Goal: Navigation & Orientation: Find specific page/section

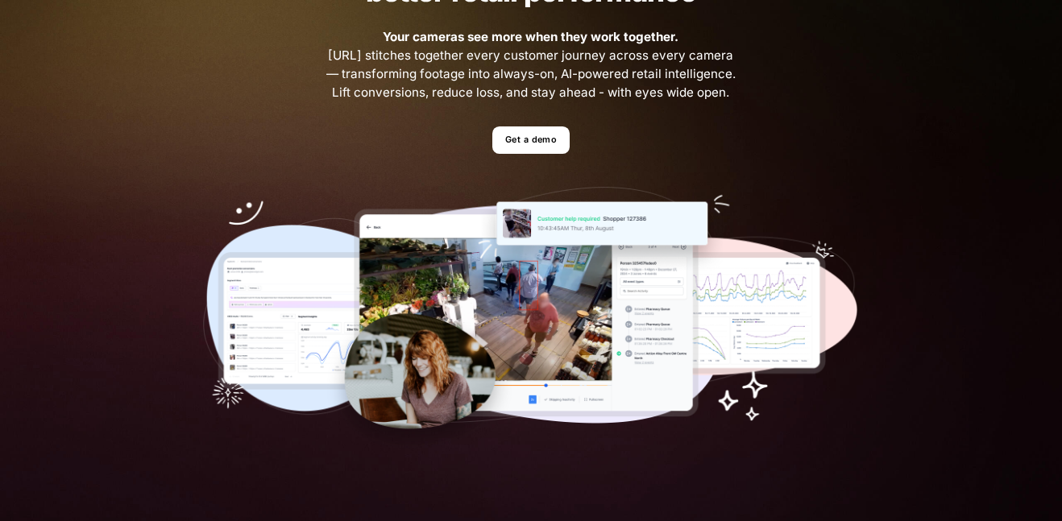
scroll to position [160, 0]
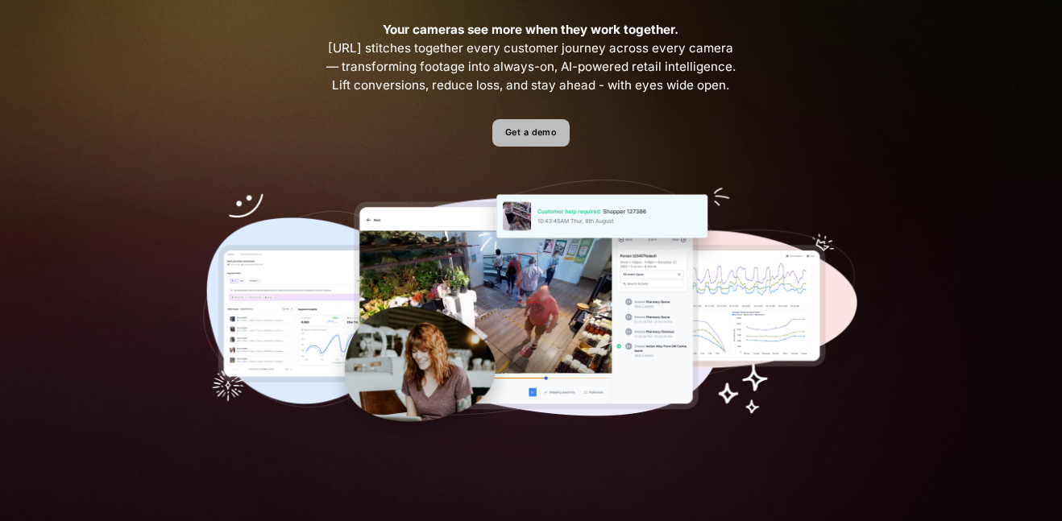
click at [525, 132] on link "Get a demo" at bounding box center [530, 133] width 77 height 28
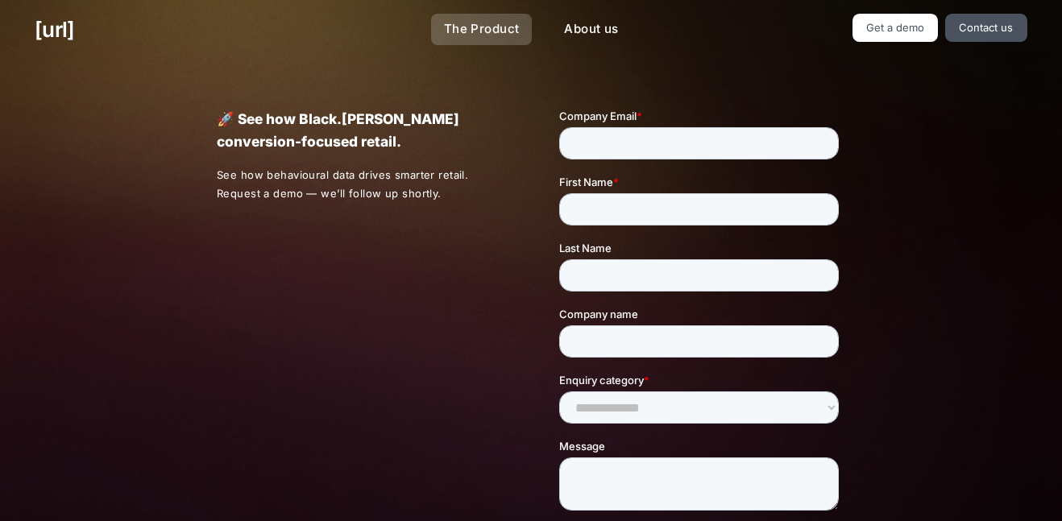
click at [506, 29] on link "The Product" at bounding box center [482, 29] width 102 height 31
